Goal: Information Seeking & Learning: Learn about a topic

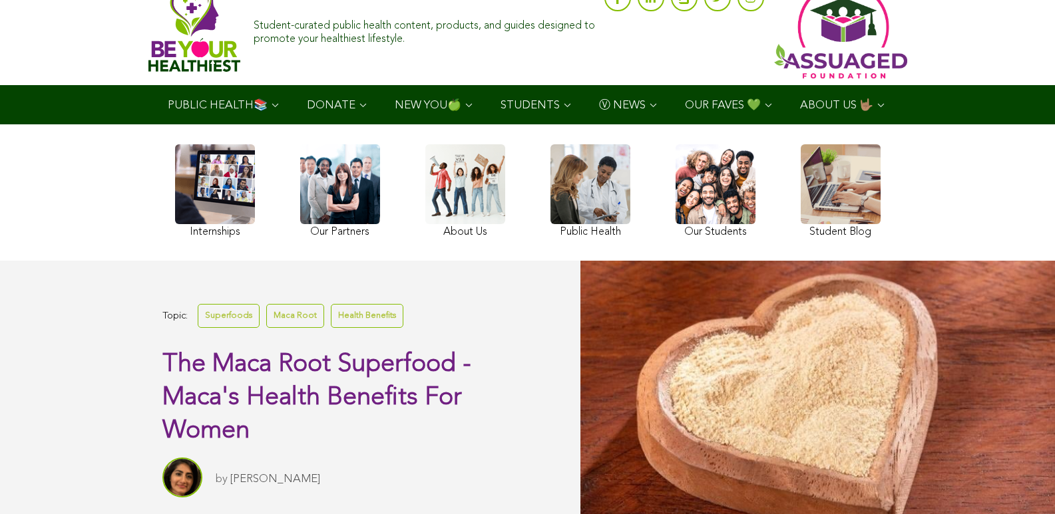
scroll to position [50, 0]
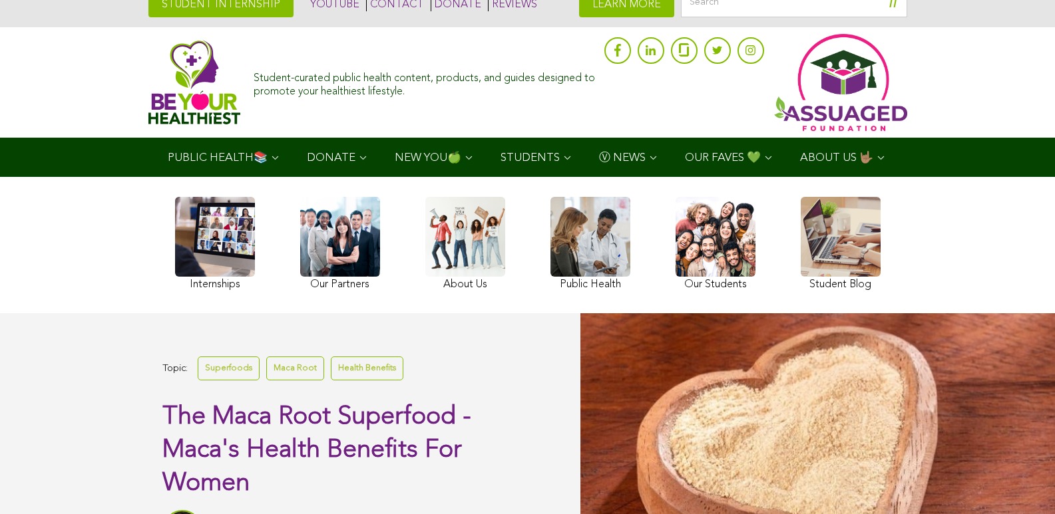
click at [685, 152] on span "OUR FAVES 💚" at bounding box center [723, 157] width 76 height 11
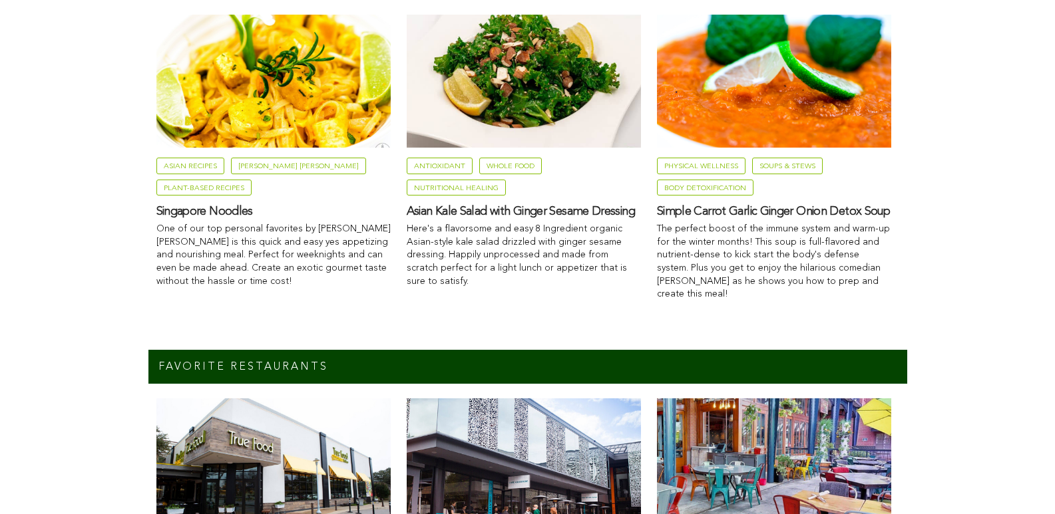
scroll to position [1194, 0]
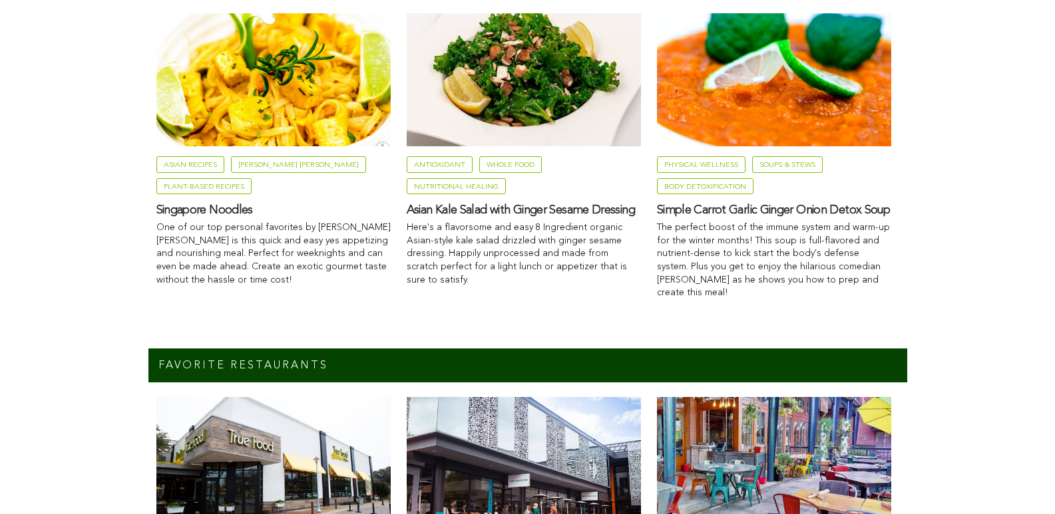
click at [156, 173] on link "Asian Recipes" at bounding box center [190, 164] width 68 height 17
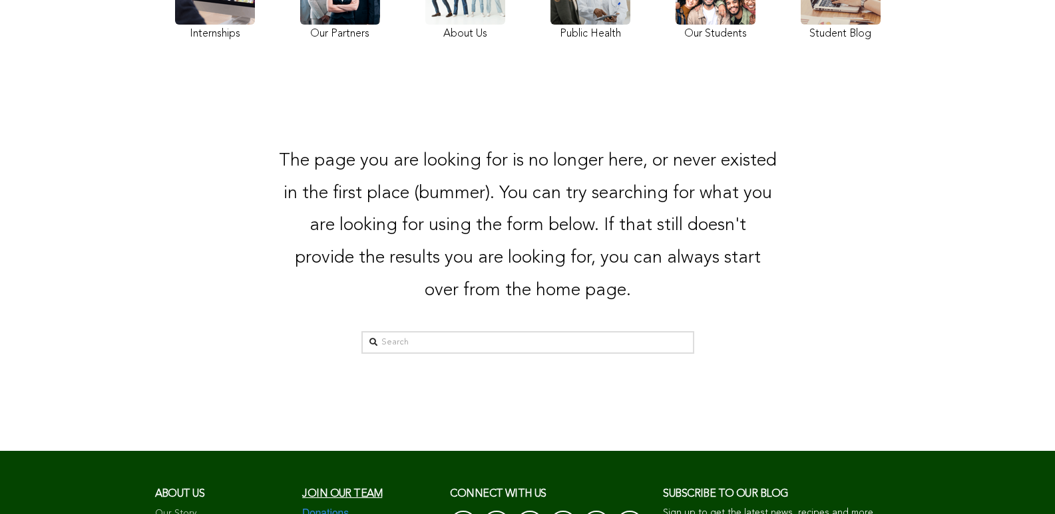
scroll to position [303, 0]
